Goal: Information Seeking & Learning: Learn about a topic

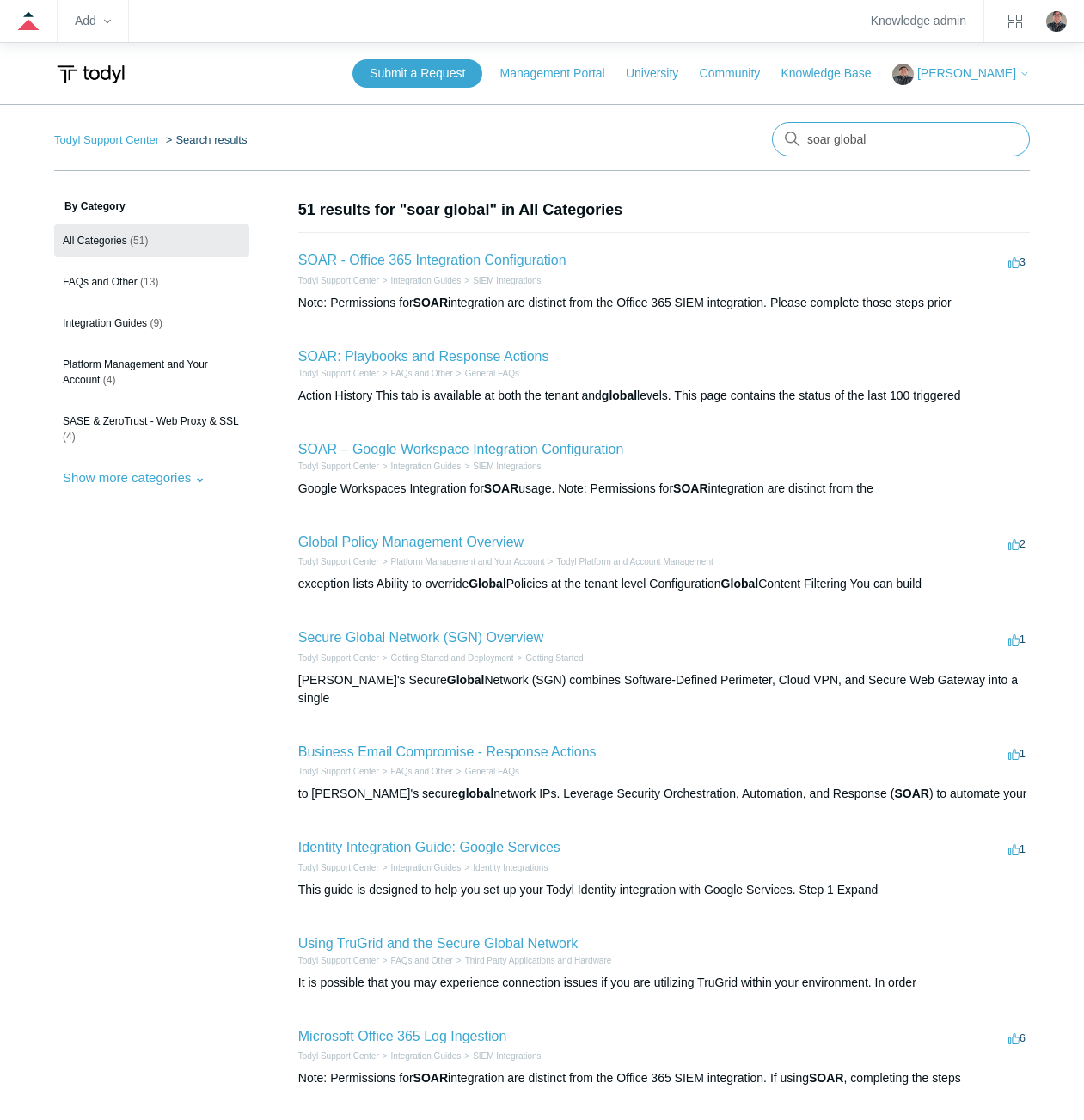
drag, startPoint x: 883, startPoint y: 129, endPoint x: 778, endPoint y: 130, distance: 105.0
click at [780, 130] on input "soar global" at bounding box center [901, 138] width 258 height 34
type input "soar assign"
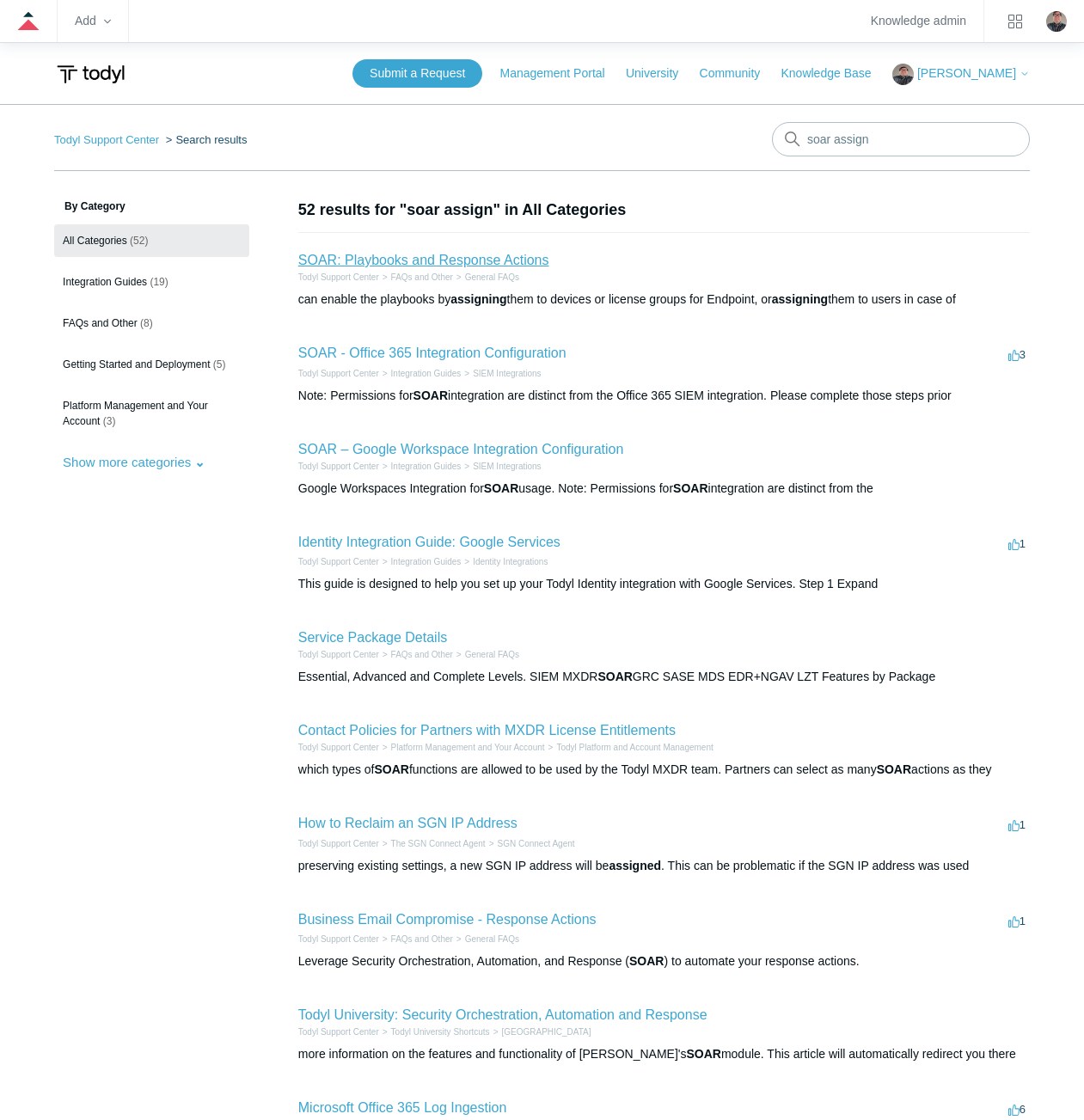
click at [456, 262] on link "SOAR: Playbooks and Response Actions" at bounding box center [423, 260] width 251 height 15
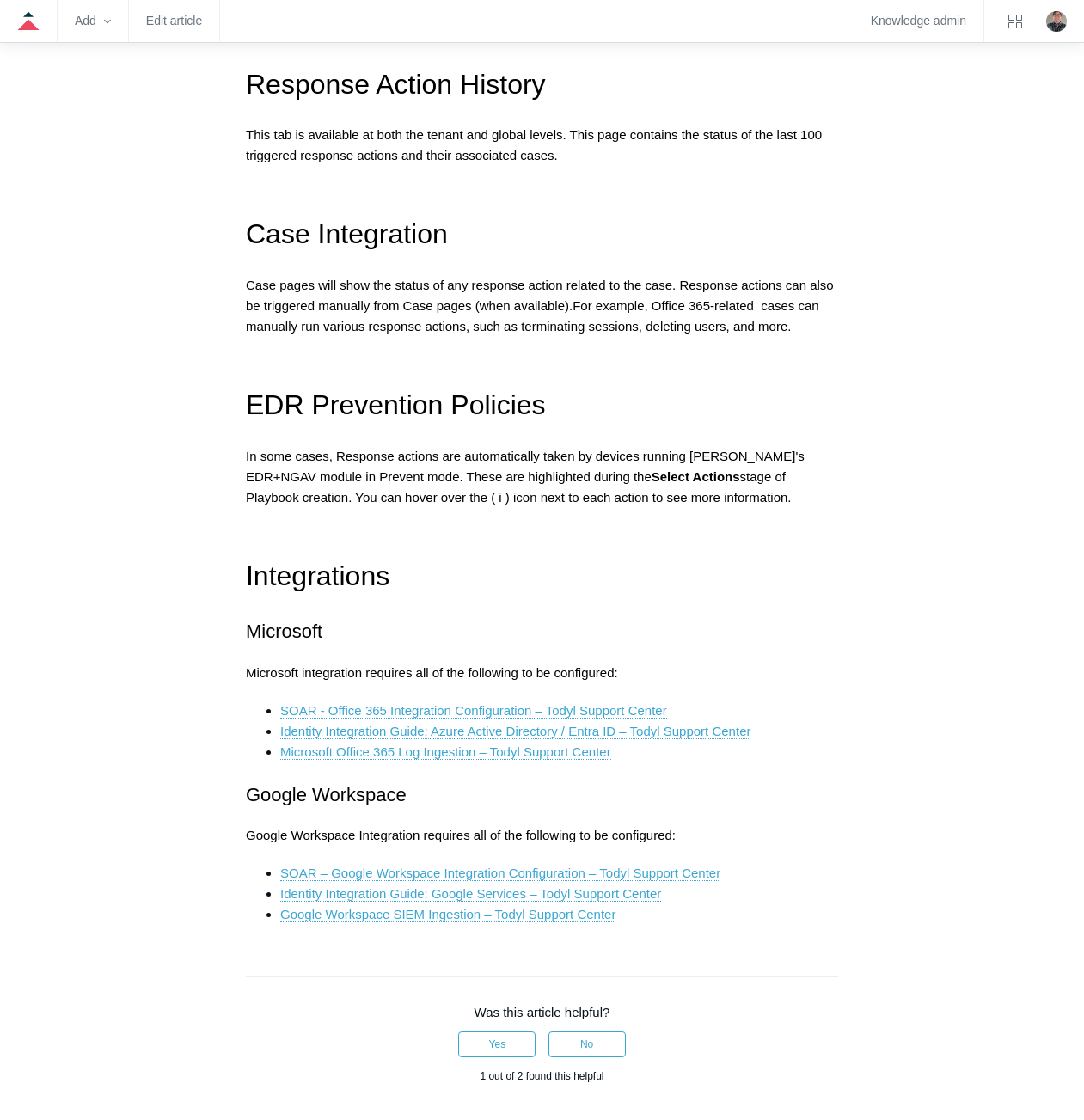
scroll to position [1890, 0]
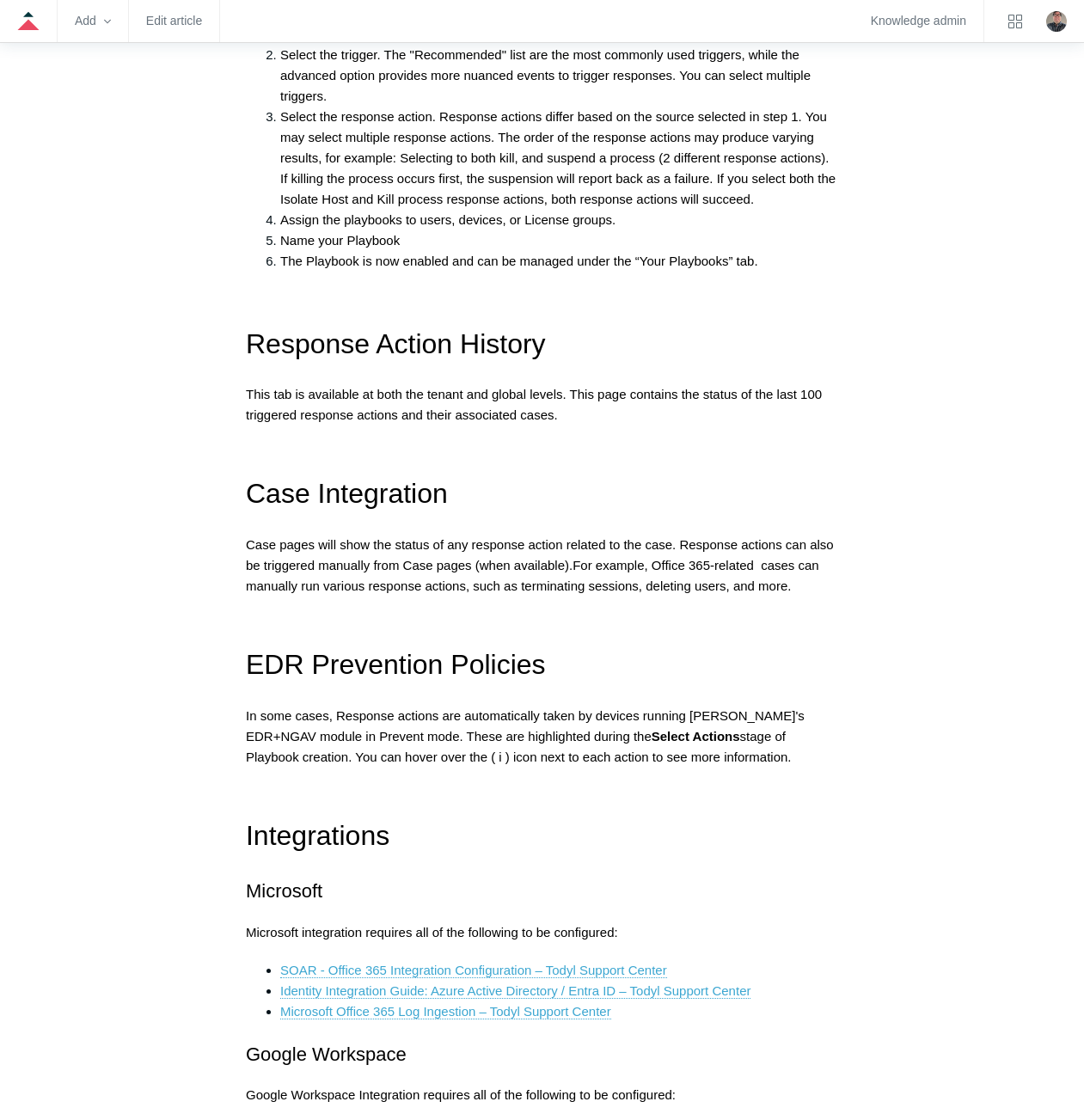
click at [134, 501] on aside "Articles in this section Product Updates Pricing and Packaging ACL Update Packa…" at bounding box center [137, 26] width 166 height 3436
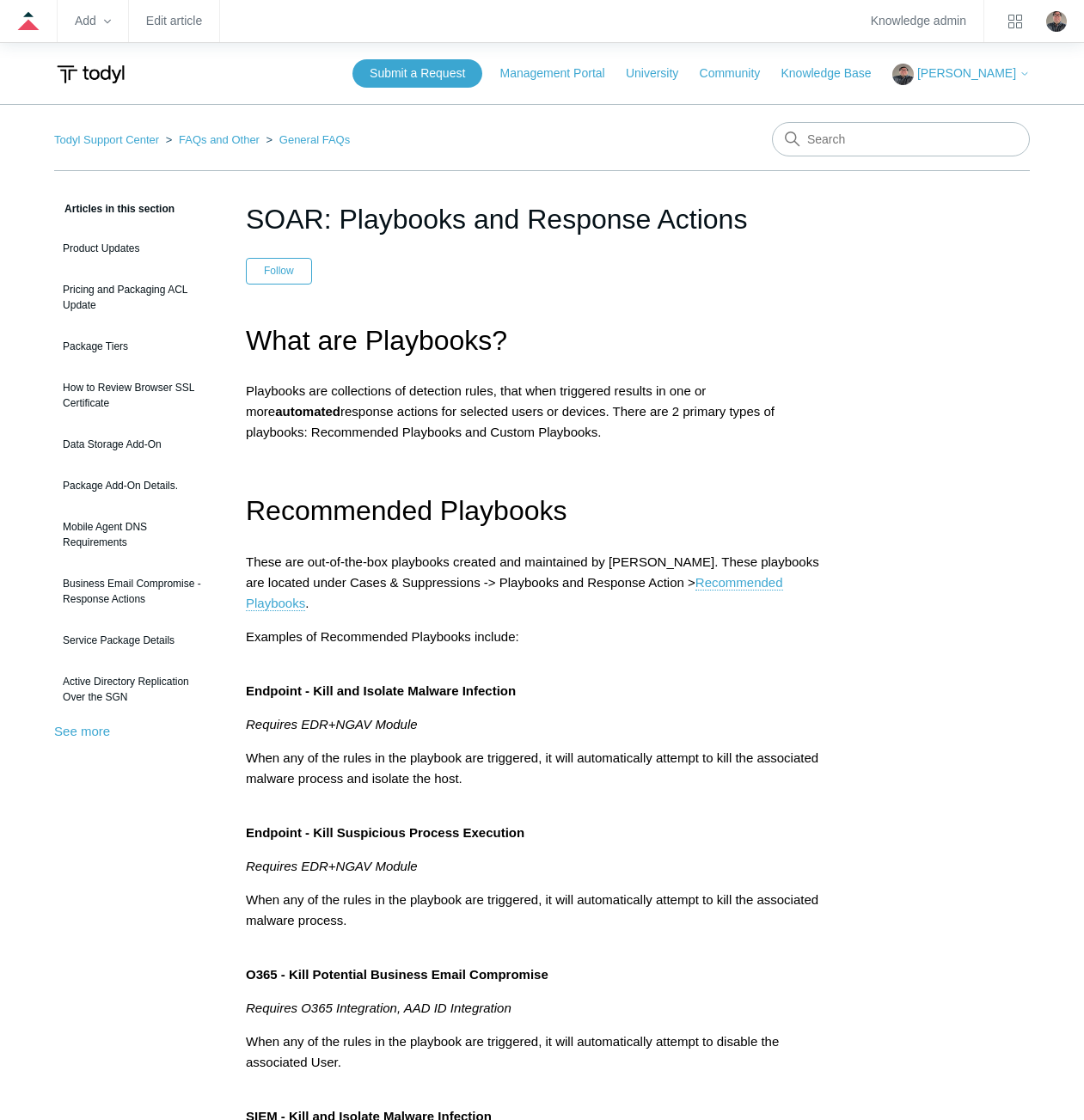
scroll to position [789, 0]
